Goal: Task Accomplishment & Management: Manage account settings

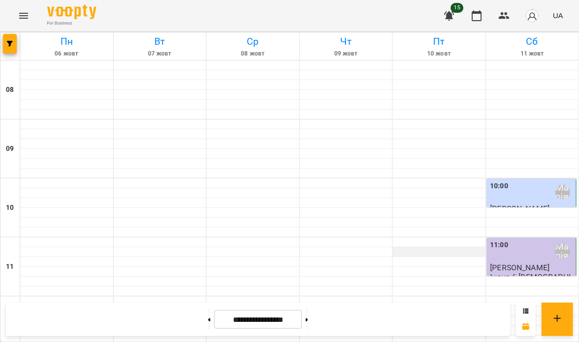
scroll to position [295, 0]
click at [308, 322] on button at bounding box center [307, 320] width 2 height 22
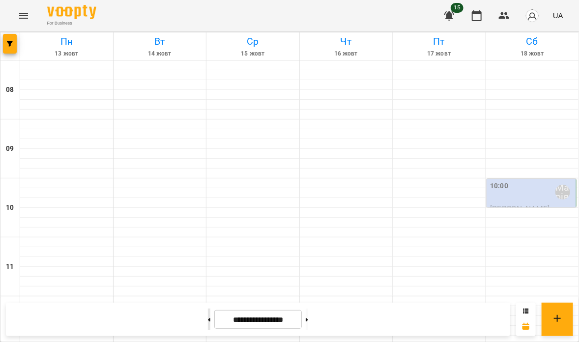
click at [208, 316] on button at bounding box center [209, 320] width 2 height 22
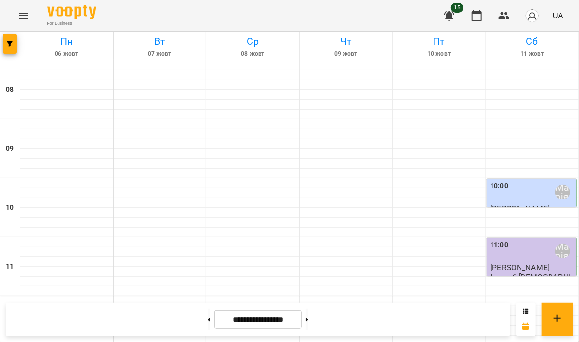
scroll to position [197, 0]
click at [308, 319] on icon at bounding box center [307, 320] width 2 height 4
type input "**********"
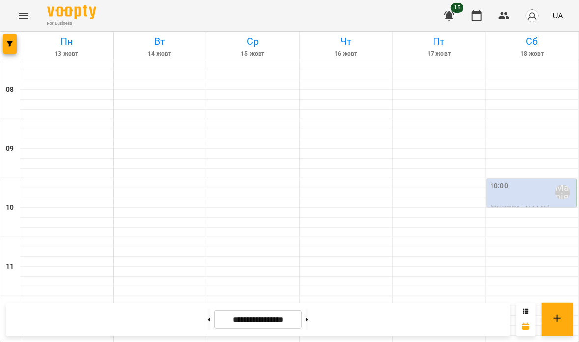
scroll to position [295, 0]
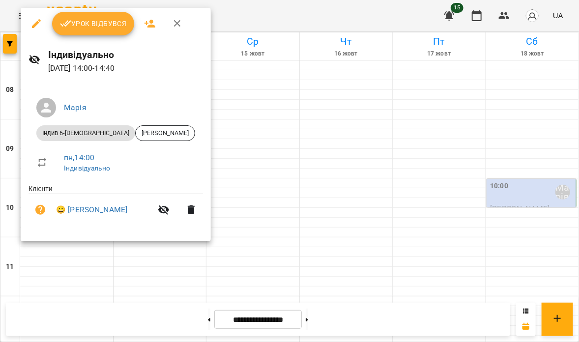
click at [87, 20] on span "Урок відбувся" at bounding box center [93, 24] width 67 height 12
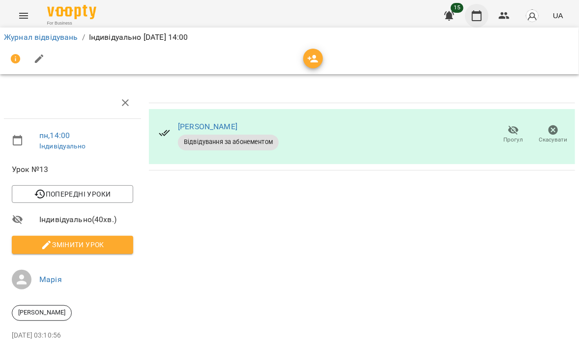
click at [478, 14] on icon "button" at bounding box center [477, 16] width 12 height 12
